Goal: Check status: Check status

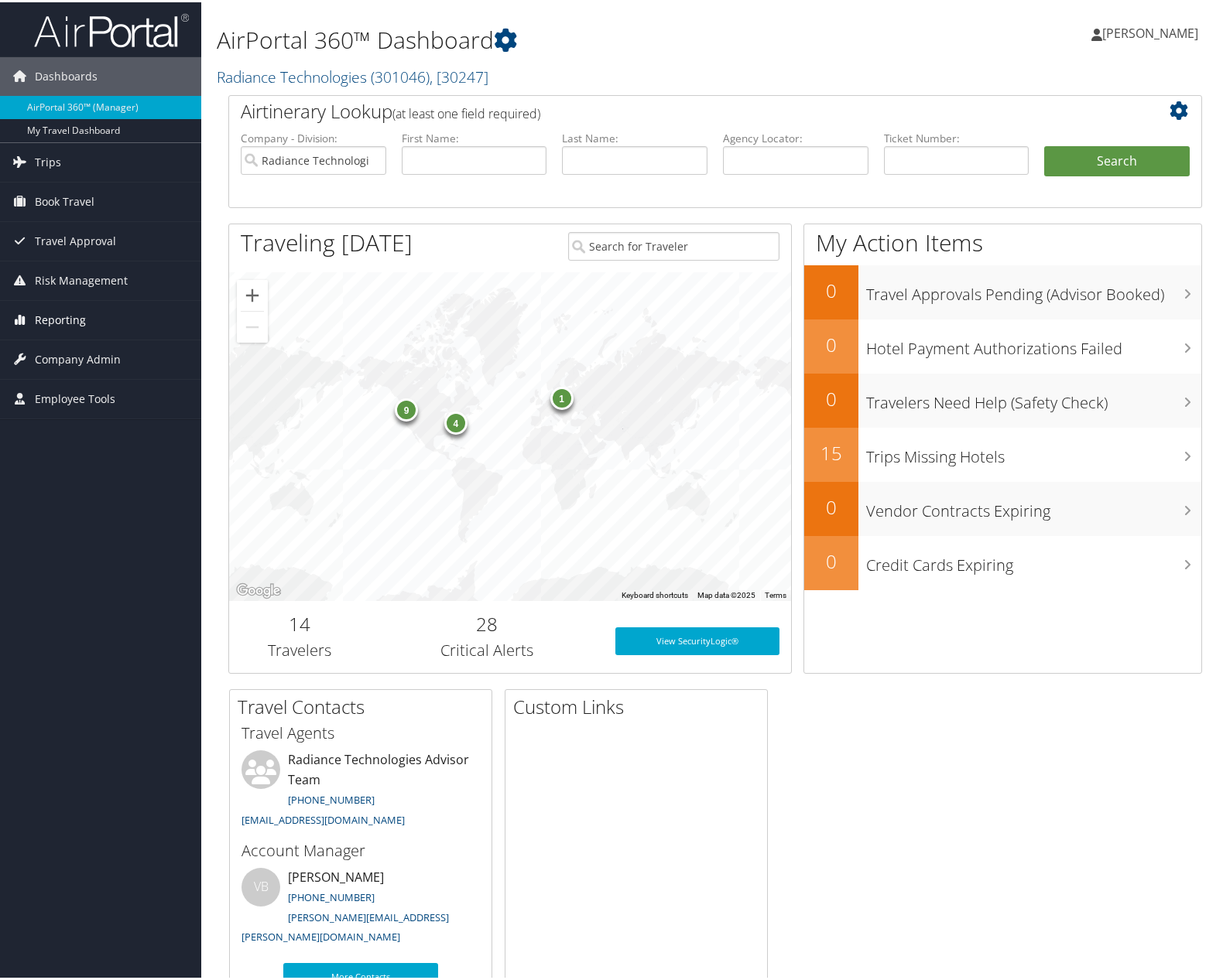
click at [75, 313] on span "Reporting" at bounding box center [60, 318] width 51 height 39
click at [63, 351] on link "Unused Tickets" at bounding box center [100, 349] width 201 height 24
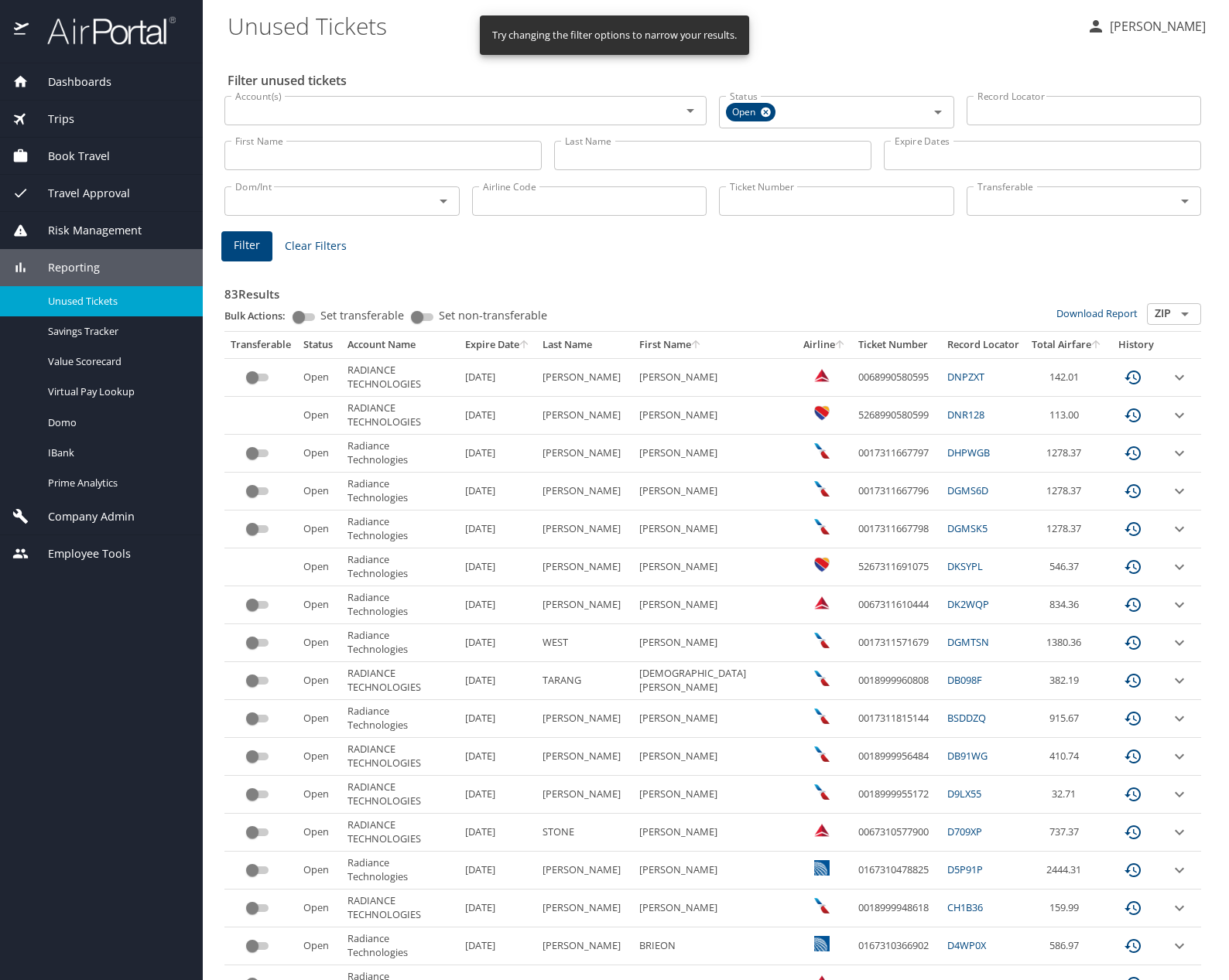
click at [579, 152] on input "Last Name" at bounding box center [712, 155] width 317 height 29
type input "[PERSON_NAME]"
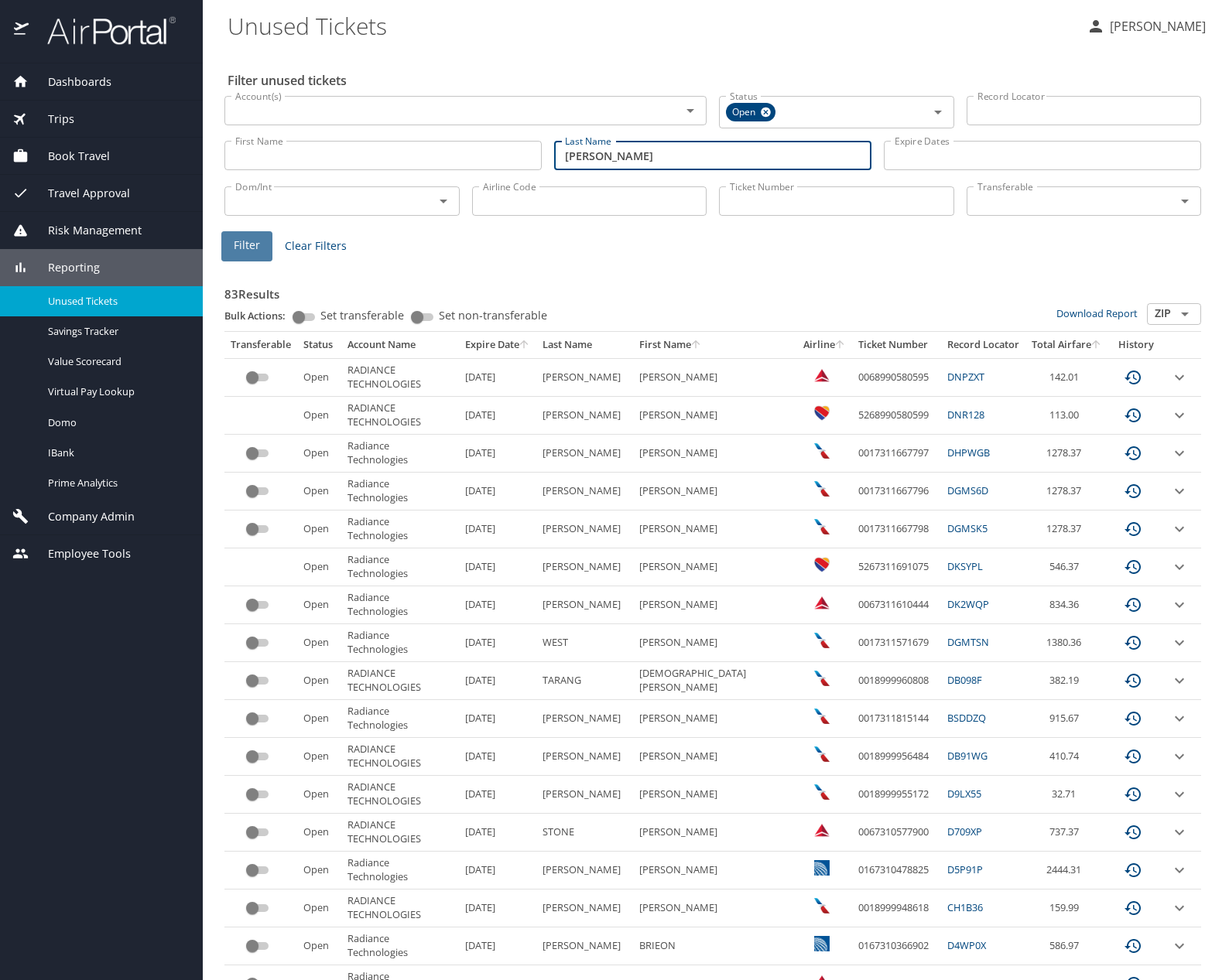
click at [253, 253] on span "Filter" at bounding box center [246, 245] width 26 height 19
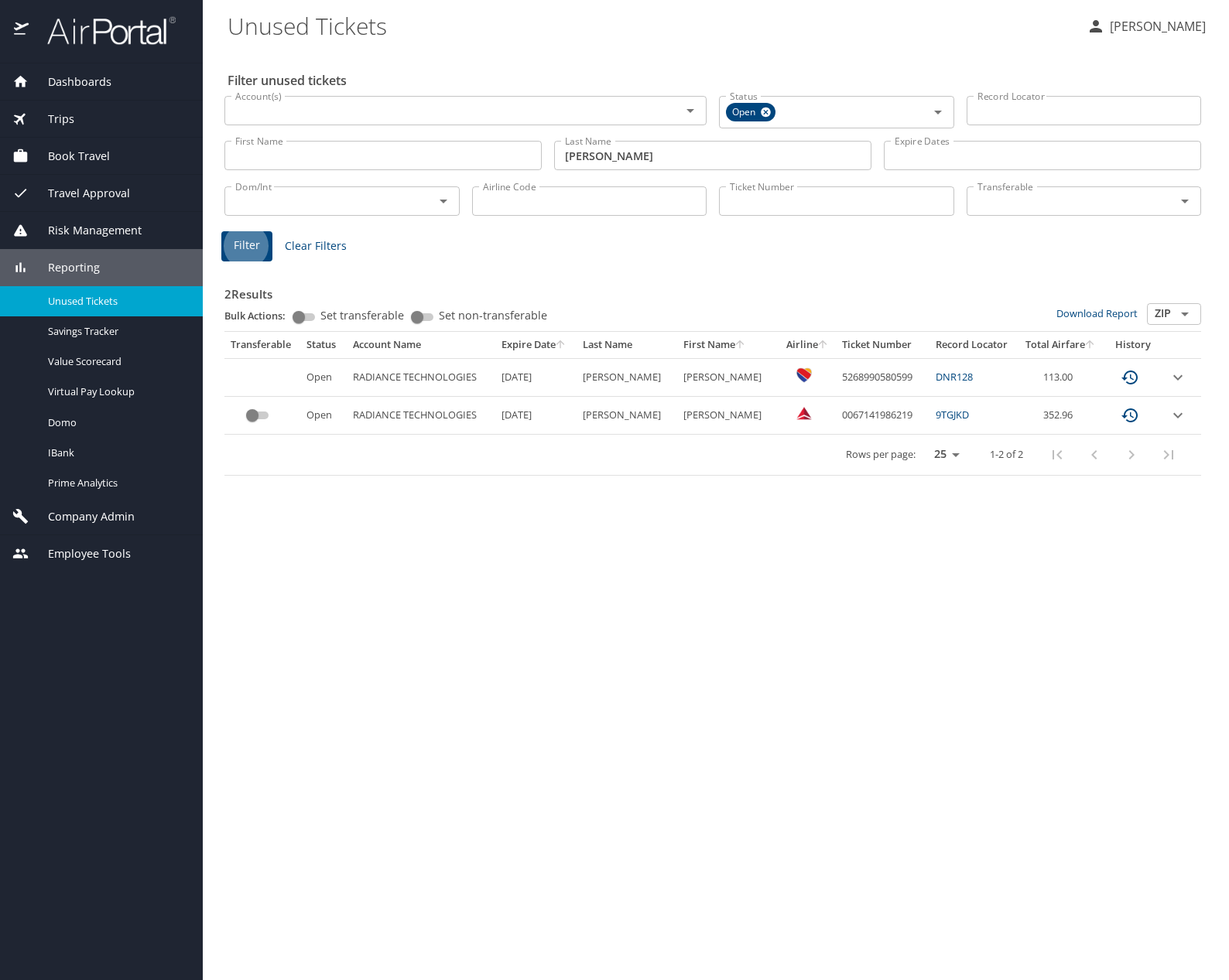
click at [76, 299] on span "Unused Tickets" at bounding box center [116, 301] width 136 height 15
drag, startPoint x: 640, startPoint y: 164, endPoint x: 547, endPoint y: 155, distance: 93.4
click at [543, 155] on div "First Name First Name Last Name [PERSON_NAME] Last Name Expire Dates Expire Dat…" at bounding box center [713, 155] width 989 height 55
type input "[PERSON_NAME]"
click at [248, 246] on span "Filter" at bounding box center [246, 245] width 26 height 19
